Goal: Information Seeking & Learning: Learn about a topic

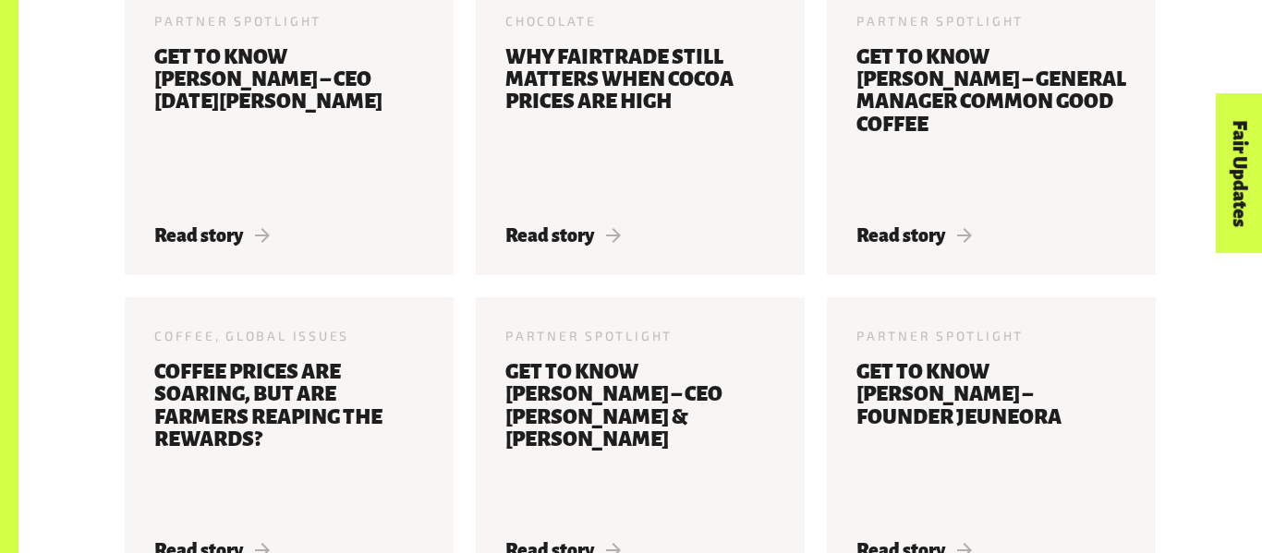
scroll to position [1202, 0]
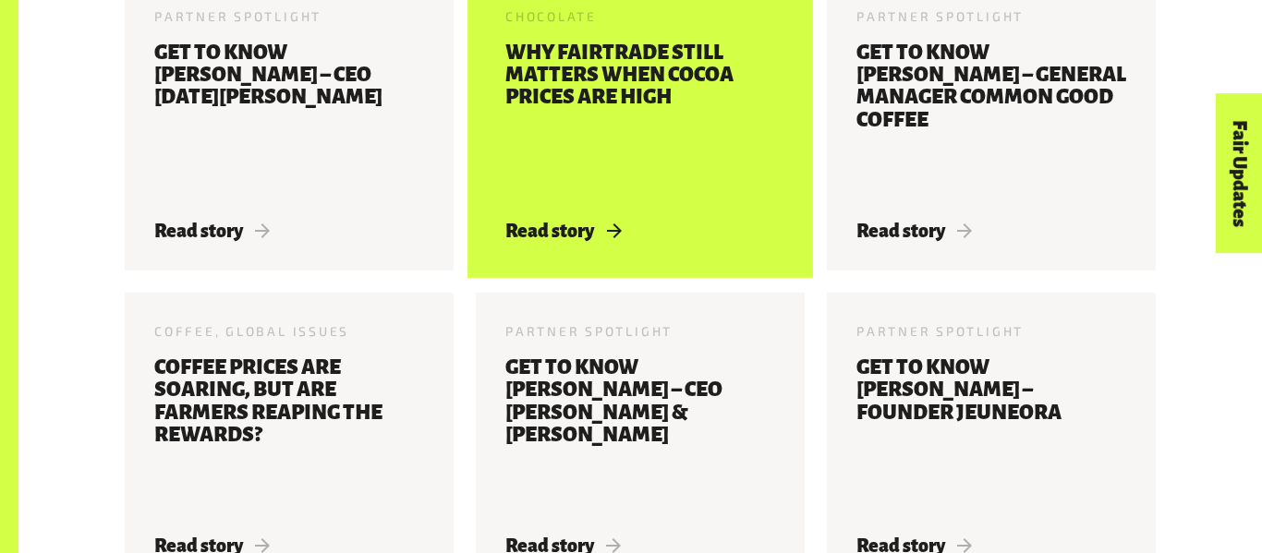
click at [591, 172] on h3 "Why Fairtrade still matters when cocoa prices are high" at bounding box center [640, 120] width 270 height 157
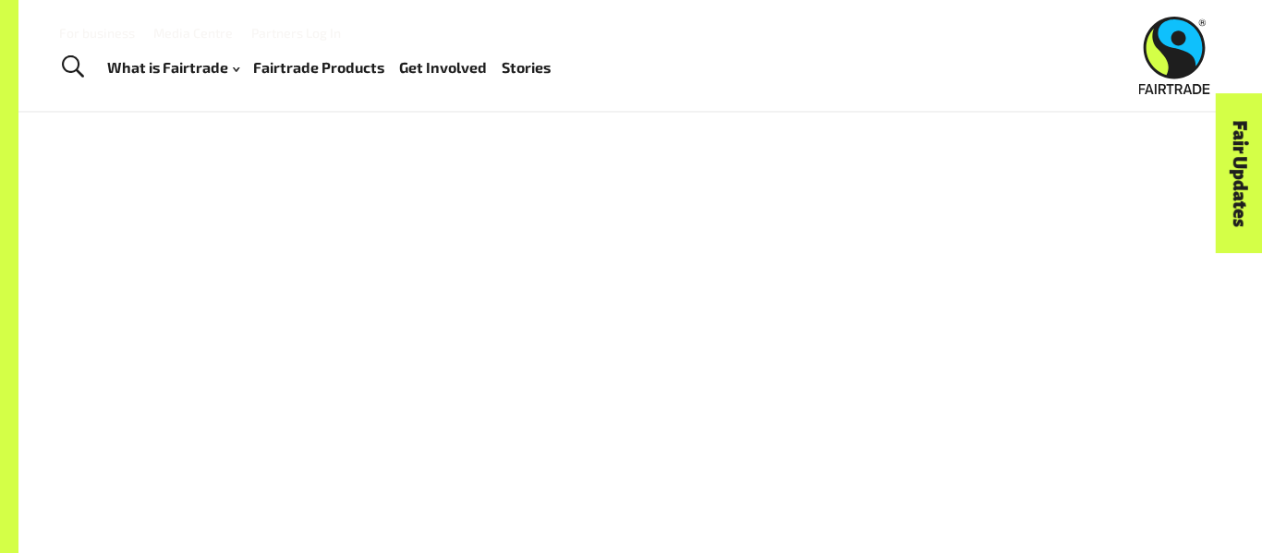
click at [916, 221] on div at bounding box center [640, 401] width 1031 height 430
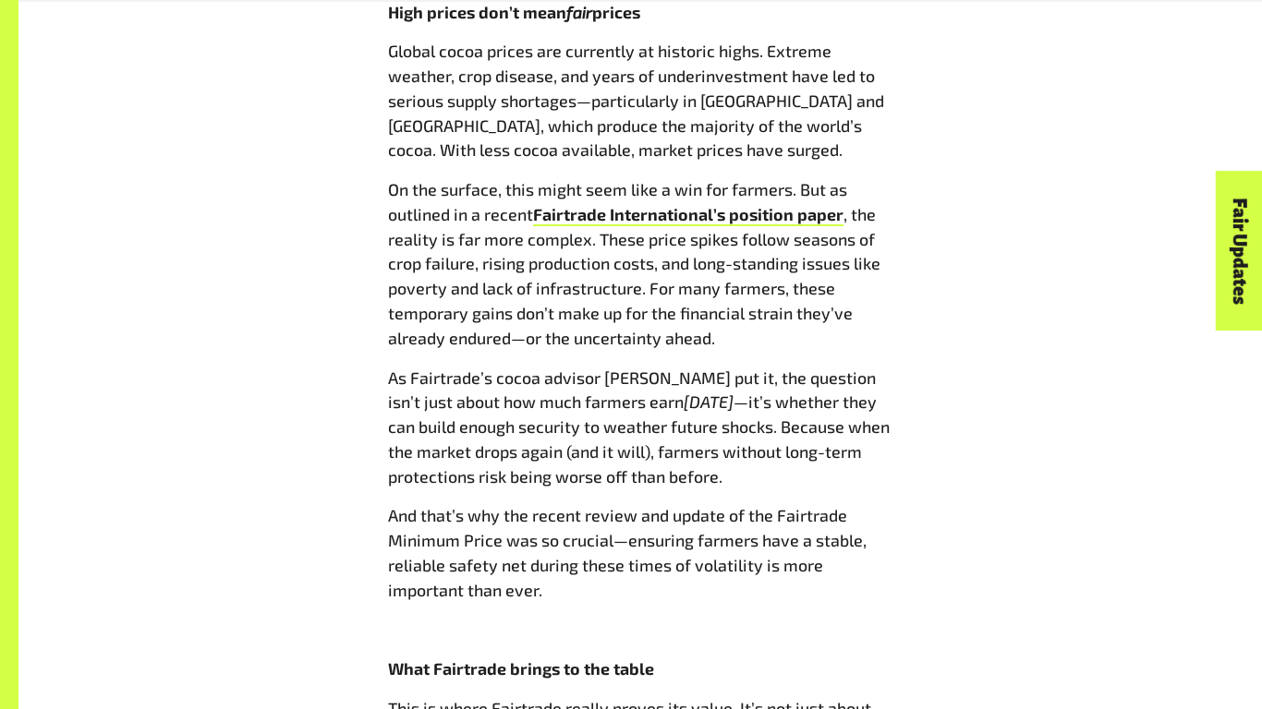
scroll to position [1390, 0]
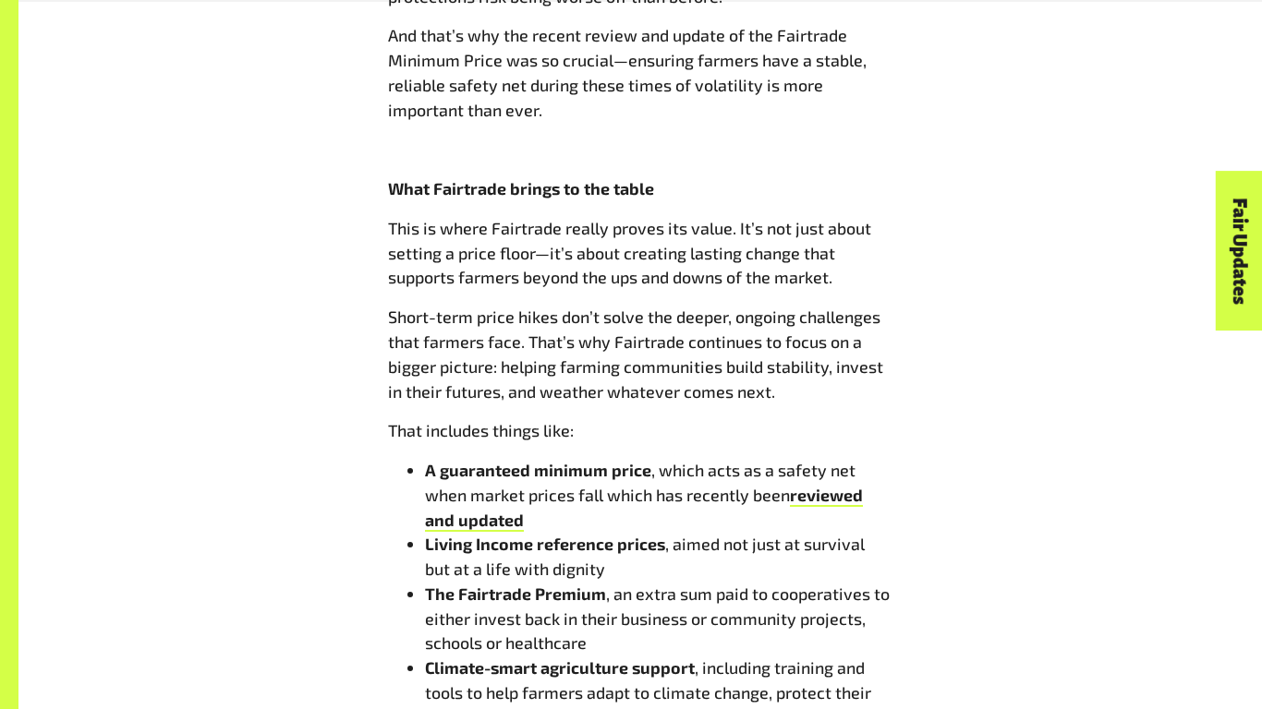
click at [718, 516] on li "A guaranteed minimum price , which acts as a safety net when market prices fall…" at bounding box center [658, 495] width 467 height 74
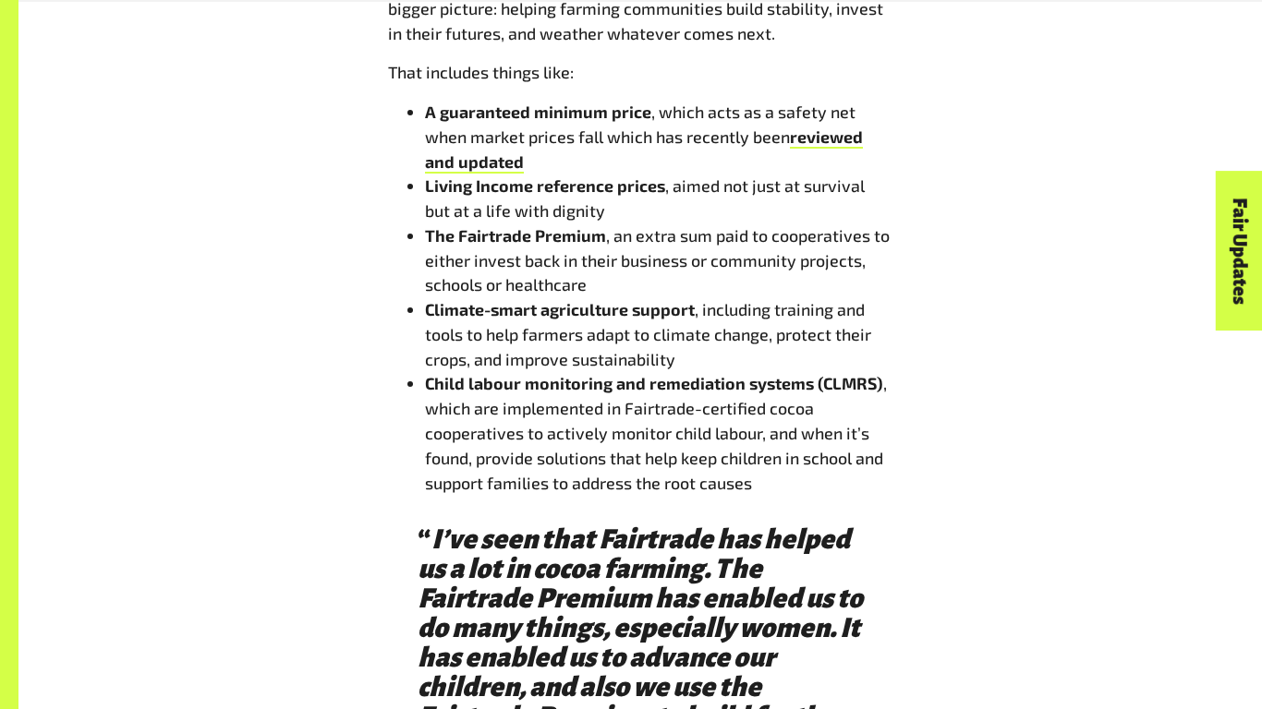
scroll to position [2232, 0]
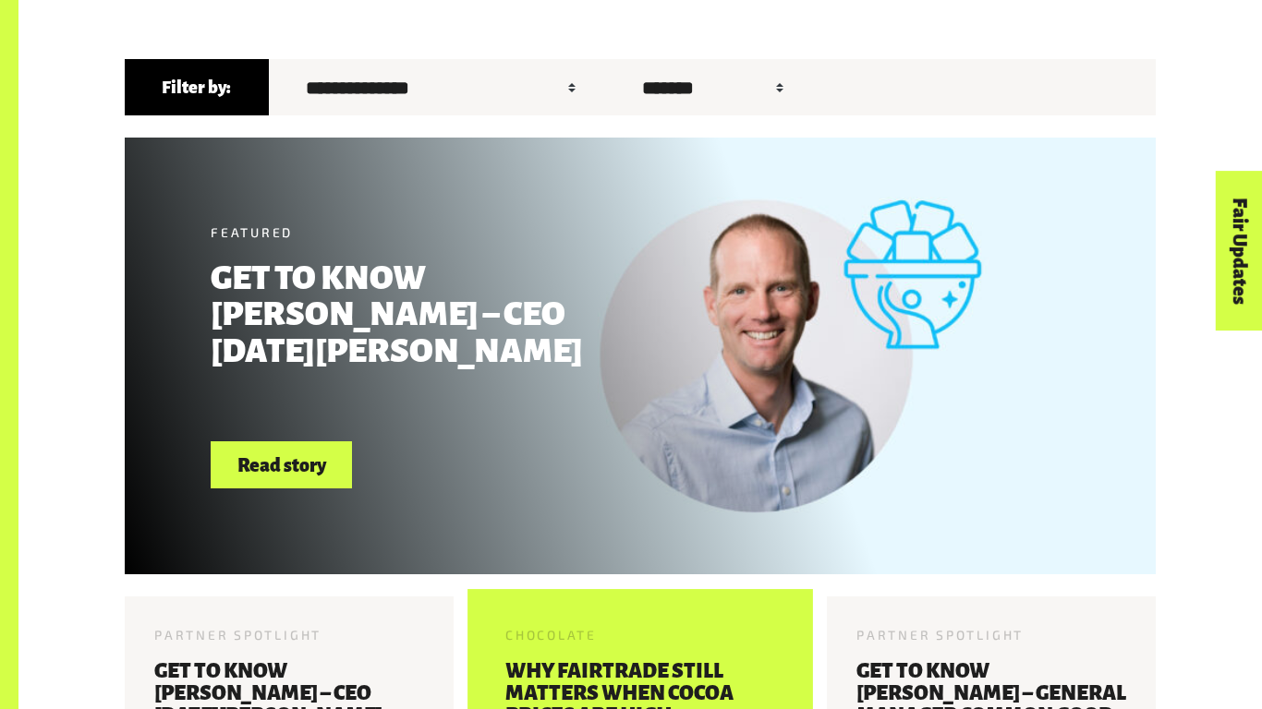
click at [526, 639] on span "Chocolate" at bounding box center [550, 635] width 91 height 16
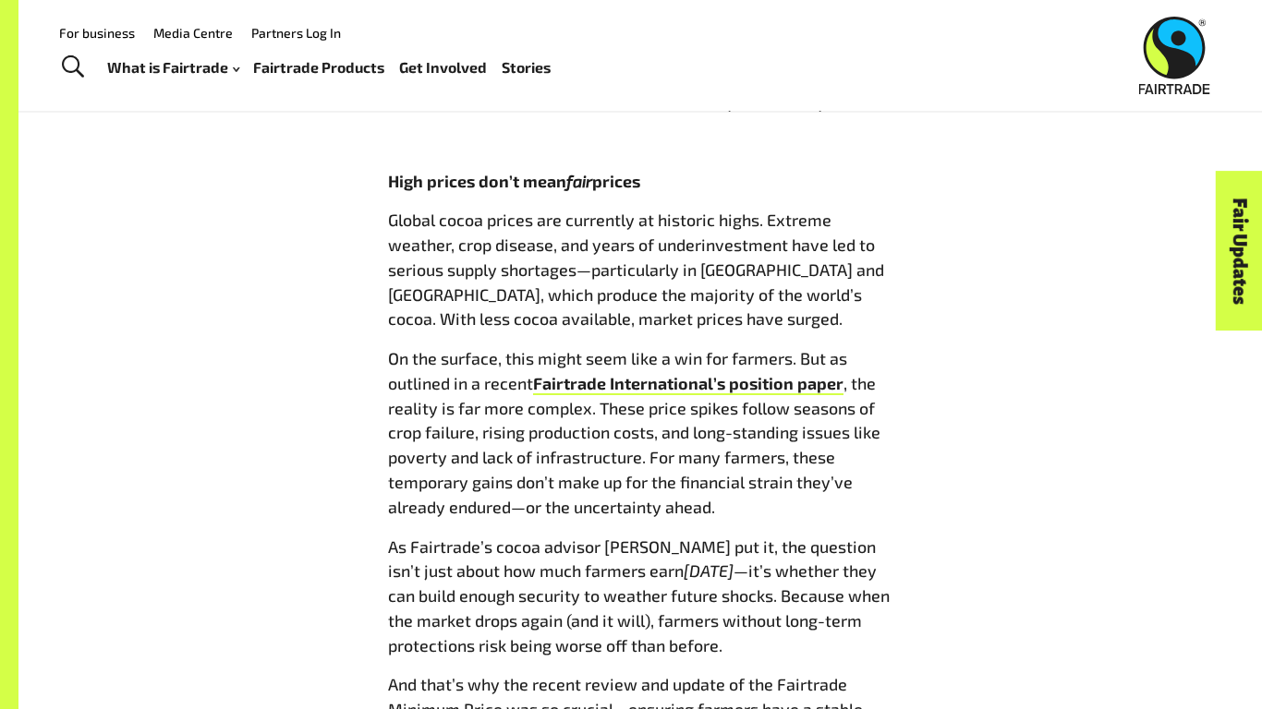
scroll to position [1214, 0]
